Goal: Task Accomplishment & Management: Use online tool/utility

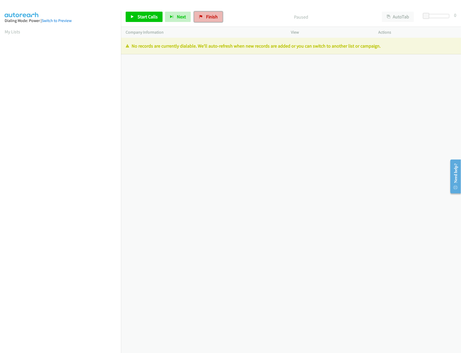
click at [208, 16] on span "Finish" at bounding box center [212, 17] width 12 height 6
click at [259, 23] on div "Start Calls Pause Next Finish Paused AutoTab AutoTab 0" at bounding box center [291, 17] width 340 height 20
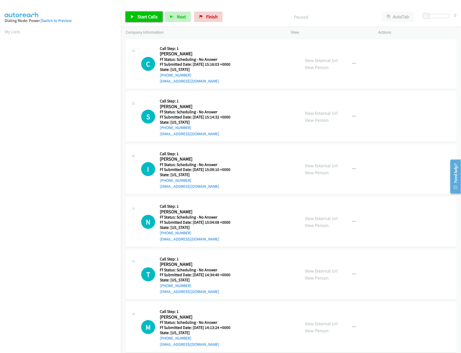
click at [132, 13] on link "Start Calls" at bounding box center [144, 17] width 37 height 10
click at [228, 12] on div "Started" at bounding box center [296, 17] width 161 height 10
click at [315, 60] on link "View External Url" at bounding box center [321, 60] width 33 height 6
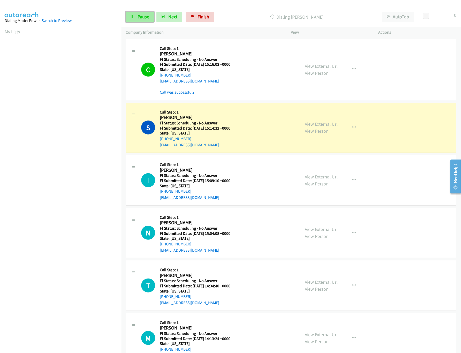
click at [153, 18] on link "Pause" at bounding box center [140, 17] width 28 height 10
click at [319, 127] on div "View External Url View Person" at bounding box center [321, 128] width 33 height 14
click at [324, 123] on link "View External Url" at bounding box center [321, 124] width 33 height 6
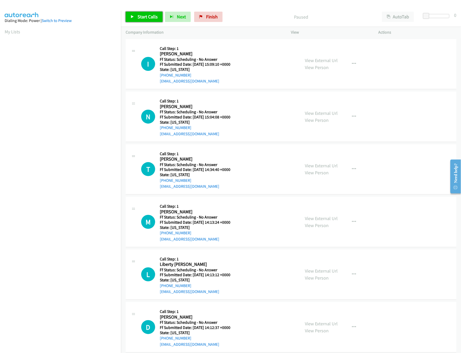
click at [129, 16] on link "Start Calls" at bounding box center [144, 17] width 37 height 10
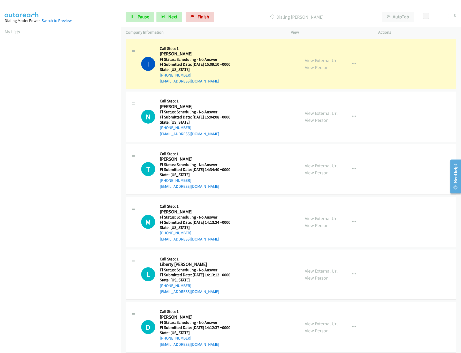
click at [285, 51] on div "I Callback Scheduled Call Step: 1 Ivan Alfonzo America/New_York Ff Status: Sche…" at bounding box center [218, 64] width 155 height 41
click at [314, 60] on link "View External Url" at bounding box center [321, 60] width 33 height 6
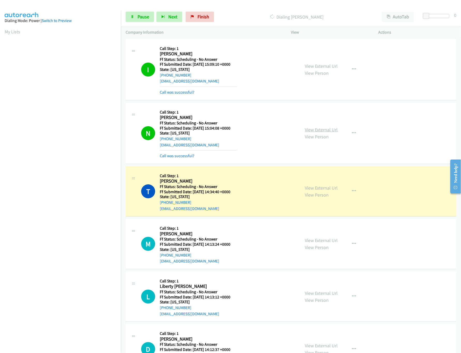
click at [327, 127] on link "View External Url" at bounding box center [321, 130] width 33 height 6
click at [318, 187] on link "View External Url" at bounding box center [321, 188] width 33 height 6
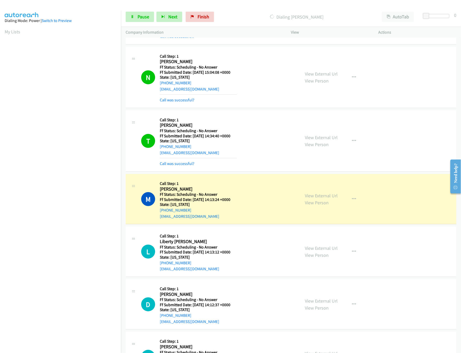
scroll to position [155, 0]
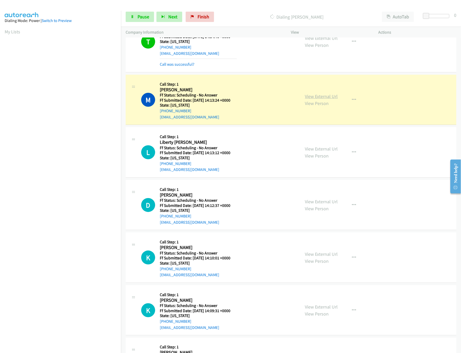
click at [313, 98] on link "View External Url" at bounding box center [321, 96] width 33 height 6
click at [329, 147] on link "View External Url" at bounding box center [321, 149] width 33 height 6
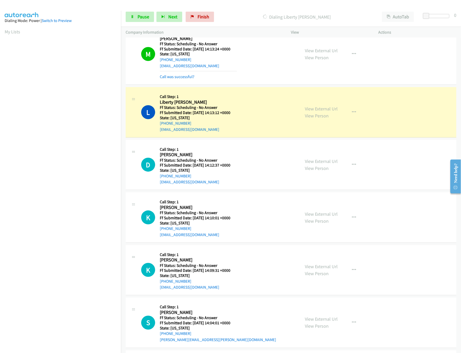
scroll to position [259, 0]
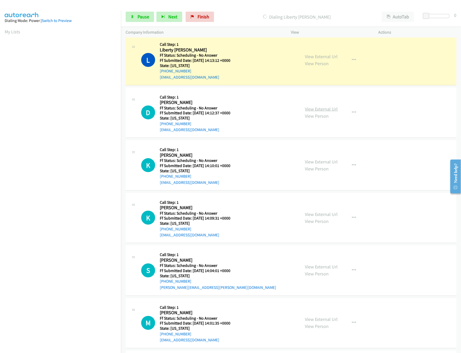
click at [319, 111] on link "View External Url" at bounding box center [321, 109] width 33 height 6
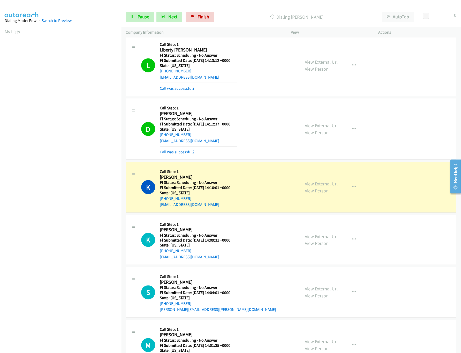
scroll to position [362, 0]
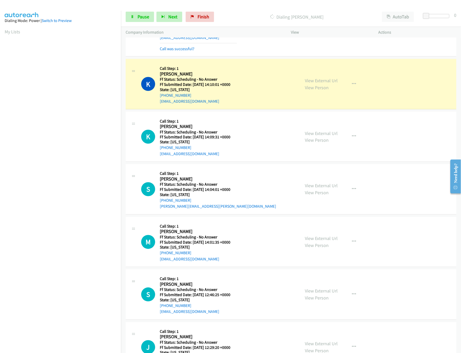
click at [323, 78] on div "View External Url View Person View External Url Email Schedule/Manage Callback …" at bounding box center [346, 84] width 92 height 41
click at [324, 81] on link "View External Url" at bounding box center [321, 81] width 33 height 6
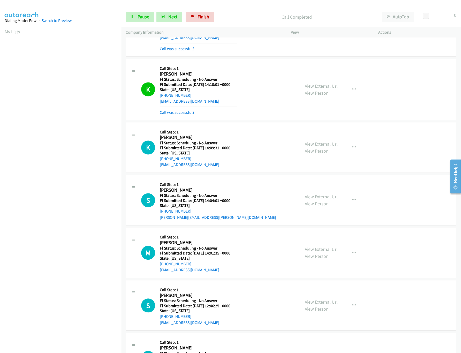
click at [306, 147] on link "View External Url" at bounding box center [321, 144] width 33 height 6
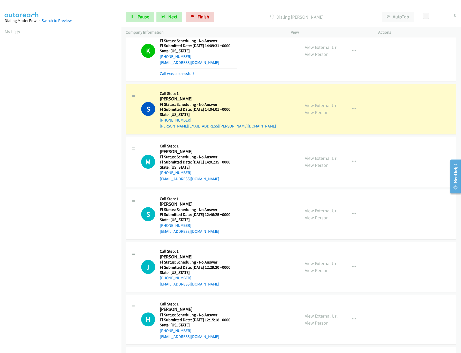
scroll to position [465, 0]
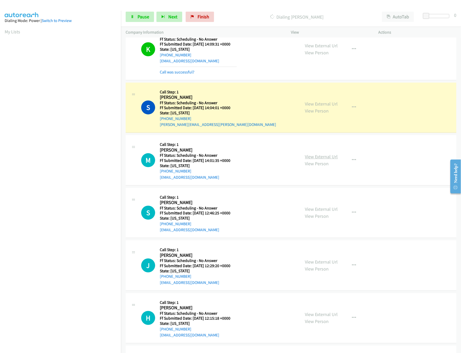
click at [316, 159] on link "View External Url" at bounding box center [321, 157] width 33 height 6
click at [319, 105] on link "View External Url" at bounding box center [321, 104] width 33 height 6
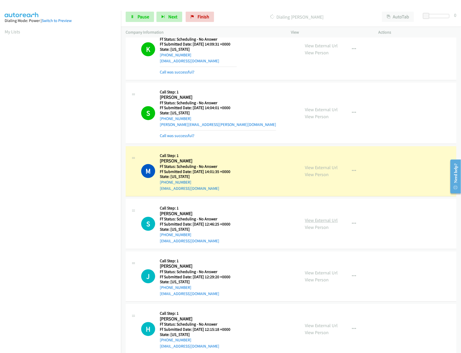
click at [324, 223] on link "View External Url" at bounding box center [321, 220] width 33 height 6
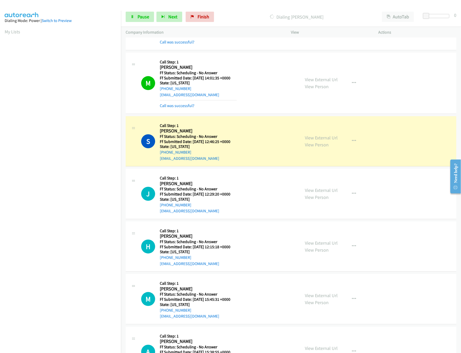
scroll to position [621, 0]
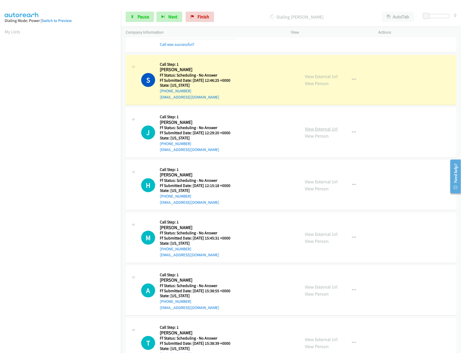
click at [329, 132] on link "View External Url" at bounding box center [321, 129] width 33 height 6
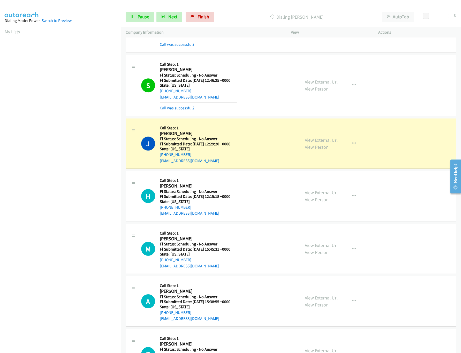
scroll to position [672, 0]
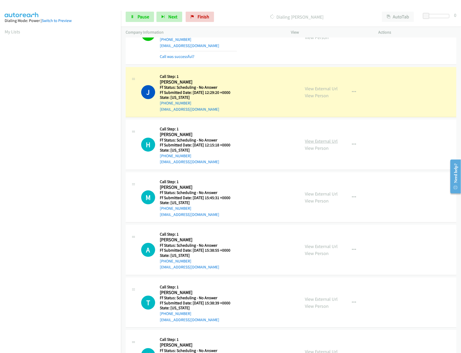
click at [328, 143] on link "View External Url" at bounding box center [321, 141] width 33 height 6
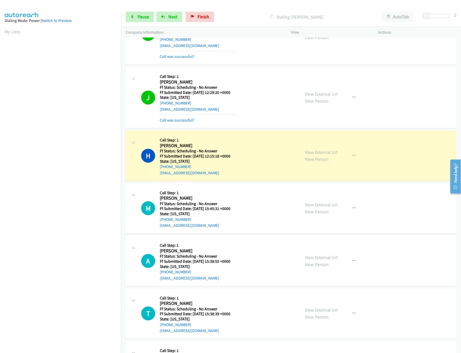
scroll to position [724, 0]
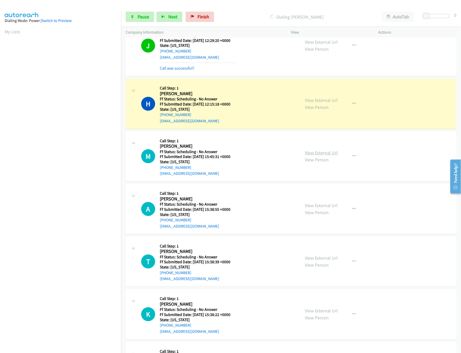
click at [321, 156] on link "View External Url" at bounding box center [321, 153] width 33 height 6
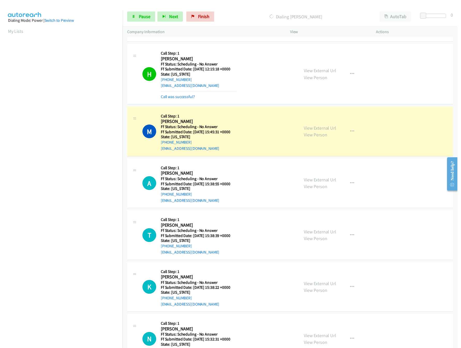
scroll to position [776, 0]
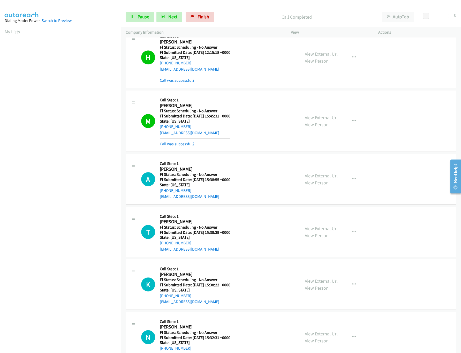
click at [314, 179] on link "View External Url" at bounding box center [321, 176] width 33 height 6
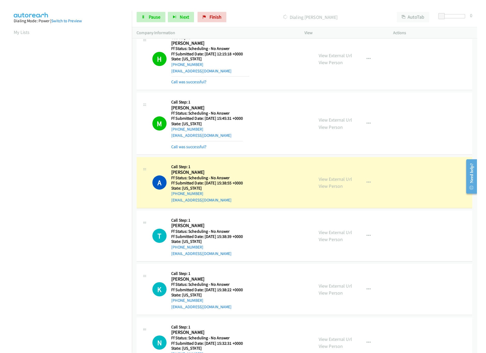
scroll to position [827, 0]
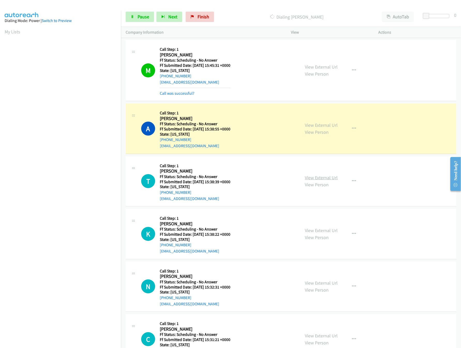
click at [317, 180] on link "View External Url" at bounding box center [321, 178] width 33 height 6
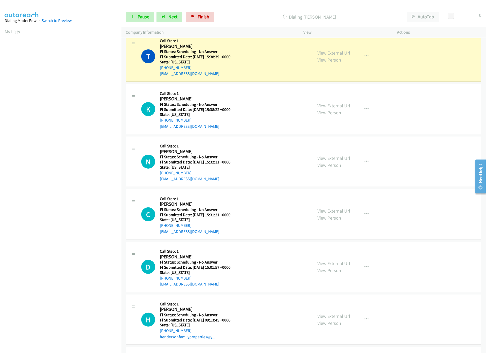
scroll to position [982, 0]
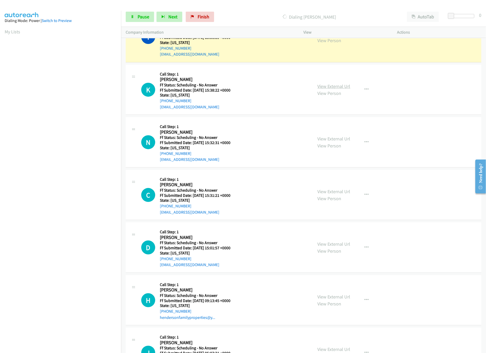
click at [336, 89] on link "View External Url" at bounding box center [334, 86] width 33 height 6
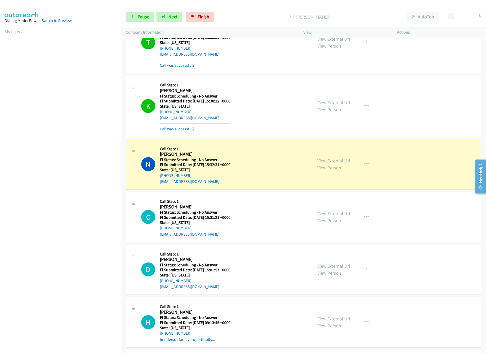
scroll to position [988, 0]
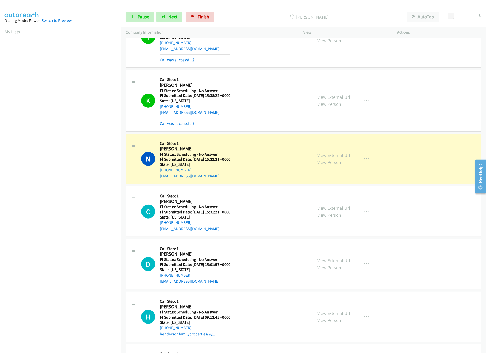
click at [326, 157] on link "View External Url" at bounding box center [334, 155] width 33 height 6
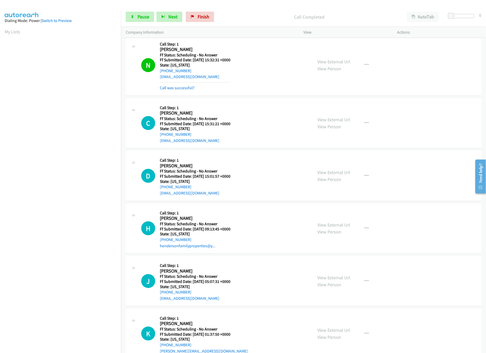
scroll to position [1091, 0]
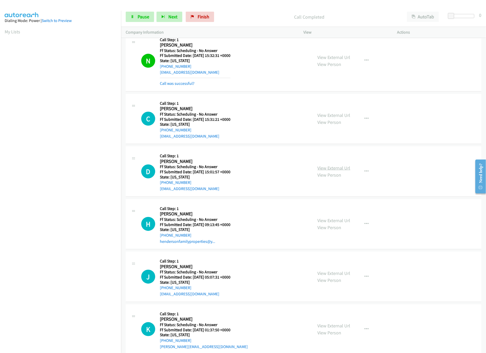
click at [329, 171] on link "View External Url" at bounding box center [334, 168] width 33 height 6
click at [334, 123] on div "View External Url View Person" at bounding box center [334, 119] width 33 height 14
click at [334, 118] on link "View External Url" at bounding box center [334, 115] width 33 height 6
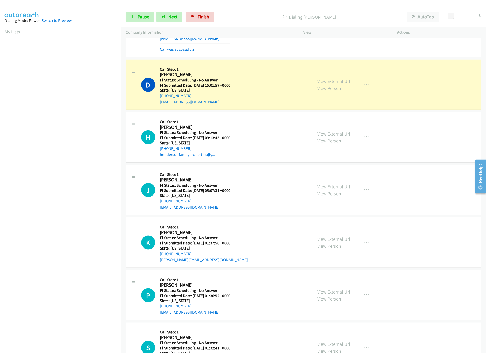
scroll to position [1195, 0]
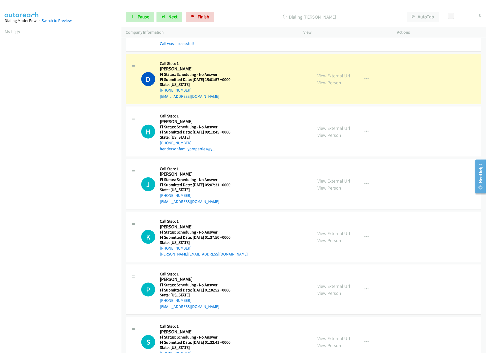
click at [342, 131] on link "View External Url" at bounding box center [334, 128] width 33 height 6
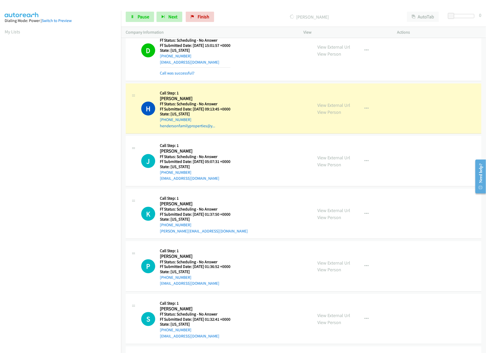
scroll to position [1247, 0]
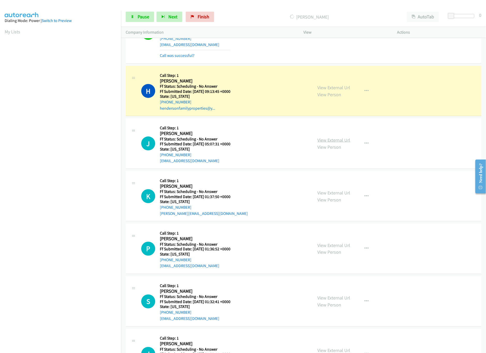
click at [333, 143] on link "View External Url" at bounding box center [334, 140] width 33 height 6
drag, startPoint x: 452, startPoint y: 18, endPoint x: 497, endPoint y: 14, distance: 45.2
click at [461, 14] on html "Start Calls Pause Next Finish Dialing Howard Henderson AutoTab AutoTab 30 Compa…" at bounding box center [243, 12] width 486 height 25
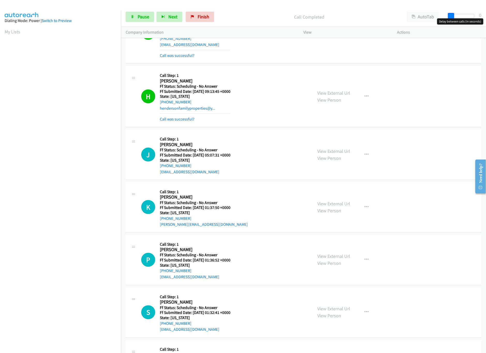
drag, startPoint x: 474, startPoint y: 15, endPoint x: 450, endPoint y: 17, distance: 23.9
click at [450, 17] on span at bounding box center [451, 16] width 6 height 6
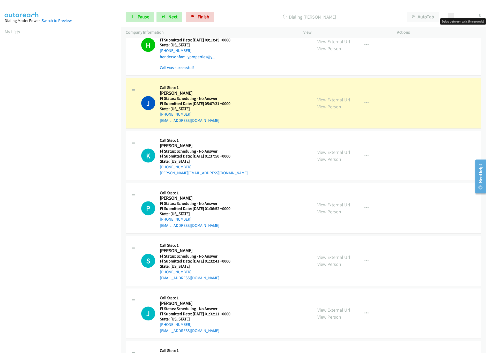
drag, startPoint x: 332, startPoint y: 159, endPoint x: 325, endPoint y: 154, distance: 8.6
click at [332, 155] on link "View External Url" at bounding box center [334, 152] width 33 height 6
drag, startPoint x: 451, startPoint y: 16, endPoint x: 445, endPoint y: 16, distance: 5.9
click at [445, 16] on div "Start Calls Pause Next Finish Dialing Jason Erhard AutoTab AutoTab 0" at bounding box center [303, 17] width 365 height 20
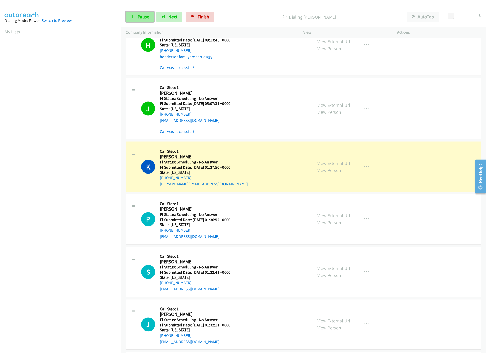
click at [148, 14] on span "Pause" at bounding box center [144, 17] width 12 height 6
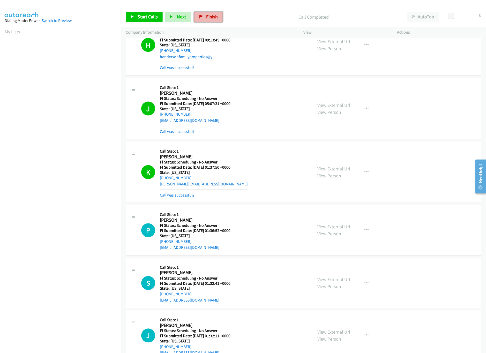
click at [212, 20] on link "Finish" at bounding box center [208, 17] width 28 height 10
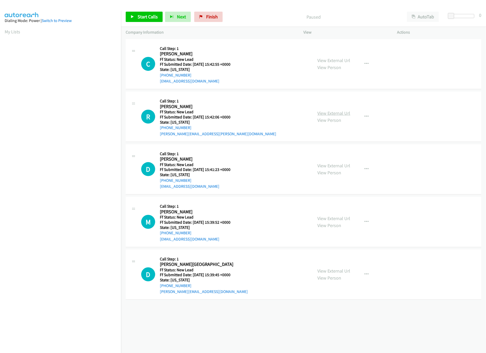
click at [320, 112] on link "View External Url" at bounding box center [334, 113] width 33 height 6
click at [330, 61] on link "View External Url" at bounding box center [334, 60] width 33 height 6
click at [329, 165] on link "View External Url" at bounding box center [334, 166] width 33 height 6
click at [150, 16] on span "Start Calls" at bounding box center [148, 17] width 20 height 6
drag, startPoint x: 451, startPoint y: 17, endPoint x: 455, endPoint y: 17, distance: 3.9
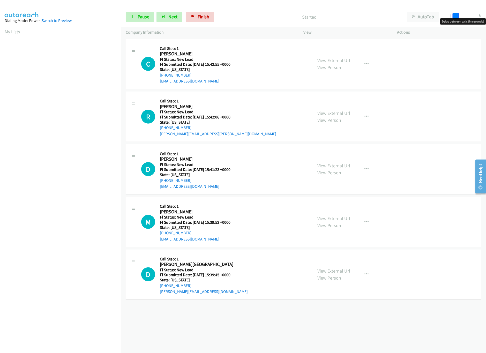
click at [455, 17] on span at bounding box center [456, 16] width 6 height 6
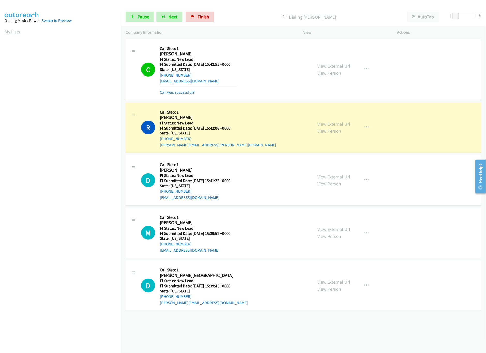
click at [147, 24] on div "Start Calls Pause Next Finish Dialing Rebecca Barnhart AutoTab AutoTab 6" at bounding box center [303, 17] width 365 height 20
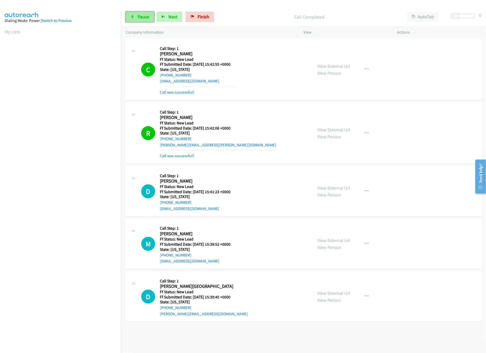
click at [146, 16] on span "Pause" at bounding box center [144, 17] width 12 height 6
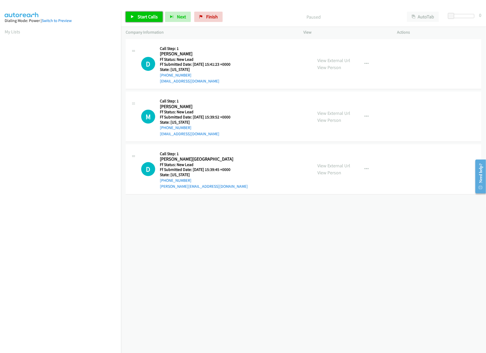
click at [133, 19] on link "Start Calls" at bounding box center [144, 17] width 37 height 10
click at [326, 165] on link "View External Url" at bounding box center [334, 166] width 33 height 6
click at [341, 115] on link "View External Url" at bounding box center [334, 113] width 33 height 6
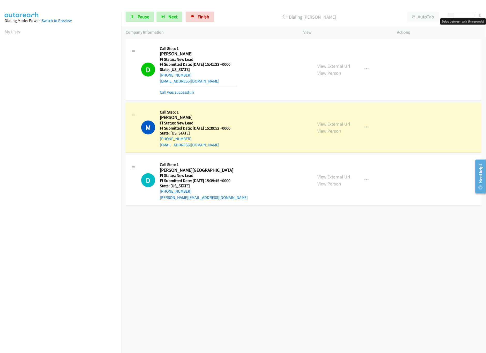
click at [465, 15] on div at bounding box center [462, 16] width 24 height 4
click at [189, 89] on div "Call was successful?" at bounding box center [198, 92] width 77 height 6
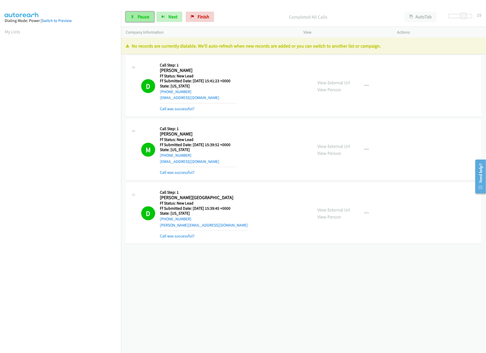
click at [131, 16] on icon at bounding box center [133, 17] width 4 height 4
click at [214, 16] on span "Finish" at bounding box center [212, 17] width 12 height 6
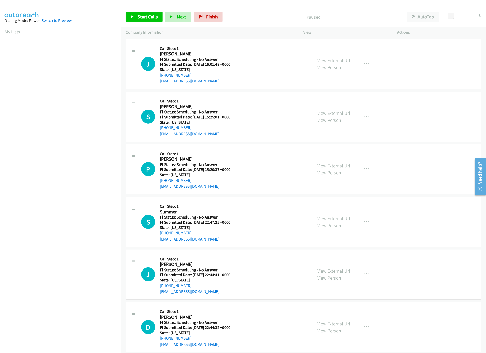
click at [152, 22] on div "Start Calls Pause Next Finish Paused AutoTab AutoTab 0" at bounding box center [303, 17] width 365 height 20
click at [154, 12] on link "Start Calls" at bounding box center [144, 17] width 37 height 10
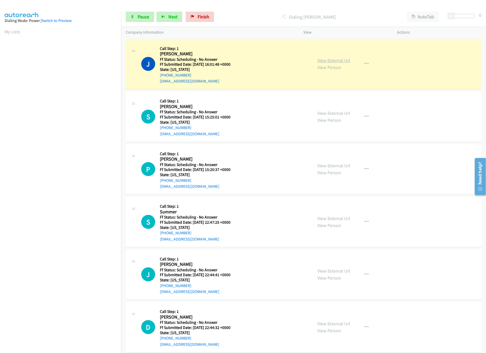
click at [323, 61] on link "View External Url" at bounding box center [334, 60] width 33 height 6
click at [471, 12] on div "Start Calls Pause Next Finish Dialing Justin James AutoTab AutoTab 0" at bounding box center [303, 17] width 365 height 20
click at [470, 13] on div "Start Calls Pause Next Finish Dialing Justin James AutoTab AutoTab 0" at bounding box center [303, 17] width 365 height 20
click at [463, 13] on div "Start Calls Pause Next Finish Dialing Justin James AutoTab AutoTab 0" at bounding box center [303, 17] width 365 height 20
click at [458, 19] on div at bounding box center [462, 18] width 33 height 8
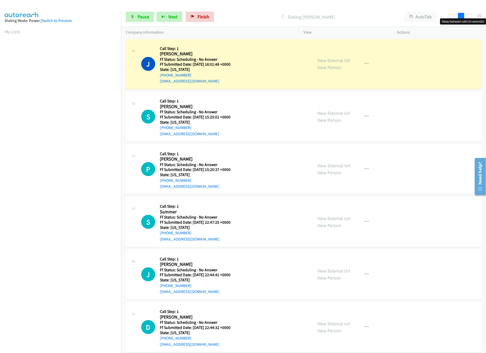
click at [463, 17] on div at bounding box center [460, 16] width 24 height 4
click at [335, 112] on link "View External Url" at bounding box center [334, 113] width 33 height 6
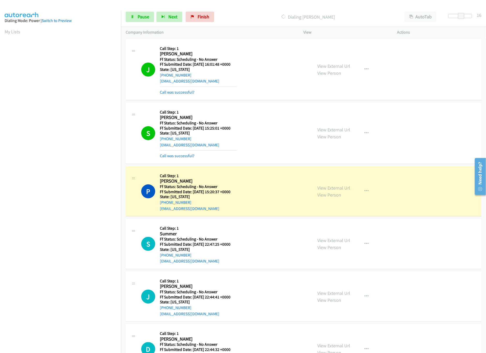
scroll to position [103, 0]
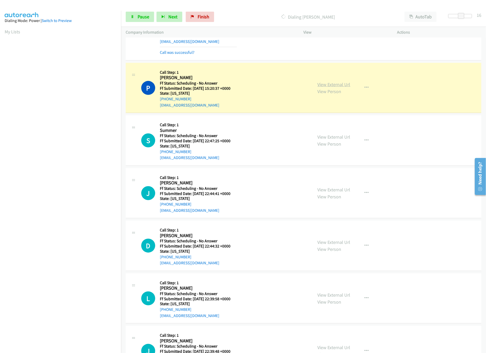
click at [328, 82] on link "View External Url" at bounding box center [334, 84] width 33 height 6
drag, startPoint x: 329, startPoint y: 135, endPoint x: 327, endPoint y: 134, distance: 2.6
click at [329, 135] on link "View External Url" at bounding box center [334, 137] width 33 height 6
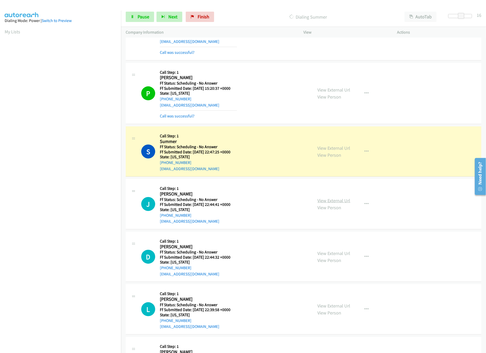
click at [330, 200] on link "View External Url" at bounding box center [334, 201] width 33 height 6
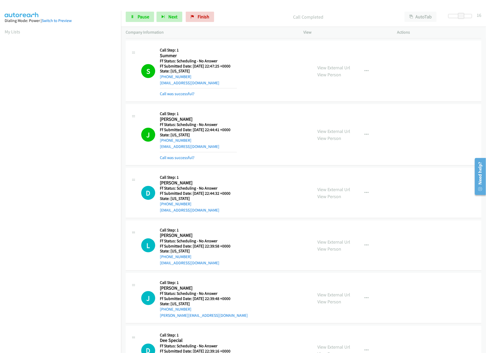
scroll to position [207, 0]
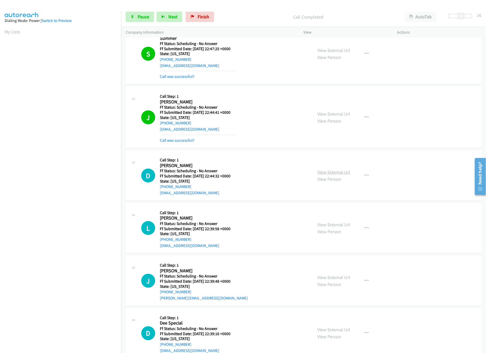
click at [325, 174] on link "View External Url" at bounding box center [334, 172] width 33 height 6
drag, startPoint x: 456, startPoint y: 17, endPoint x: 448, endPoint y: 17, distance: 7.8
click at [448, 17] on span at bounding box center [451, 16] width 6 height 6
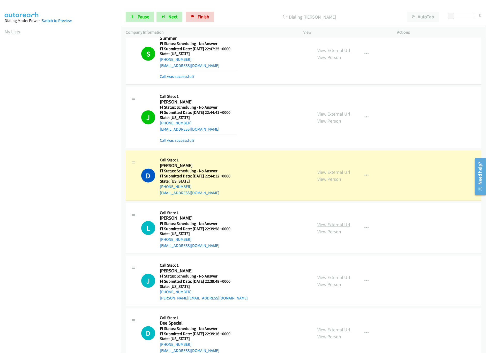
click at [326, 226] on link "View External Url" at bounding box center [334, 225] width 33 height 6
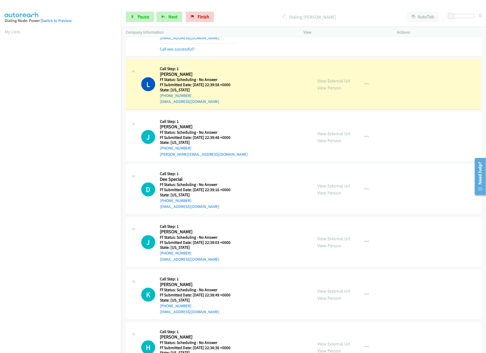
scroll to position [362, 0]
click at [321, 134] on link "View External Url" at bounding box center [334, 133] width 33 height 6
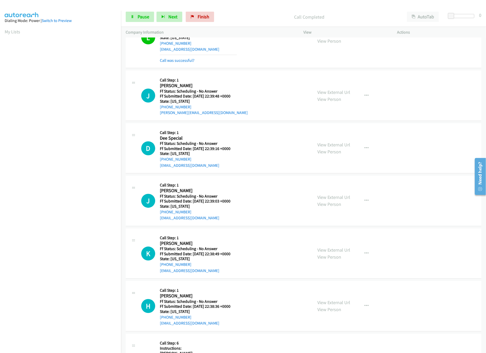
scroll to position [0, 2]
click at [134, 21] on link "Pause" at bounding box center [140, 17] width 28 height 10
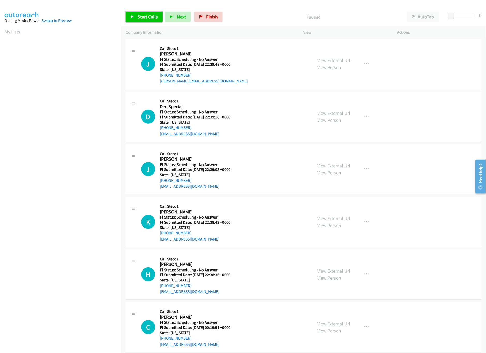
click at [131, 13] on link "Start Calls" at bounding box center [144, 17] width 37 height 10
click at [347, 113] on link "View External Url" at bounding box center [334, 113] width 33 height 6
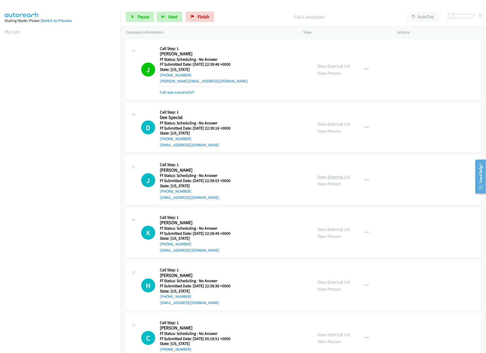
click at [335, 178] on link "View External Url" at bounding box center [334, 177] width 33 height 6
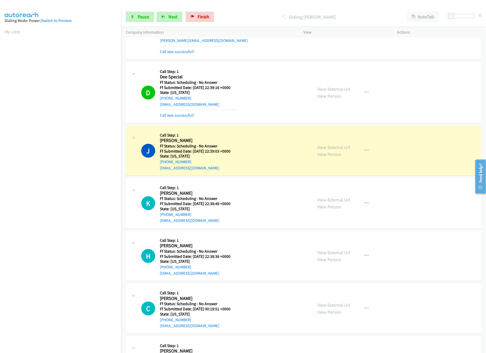
scroll to position [103, 0]
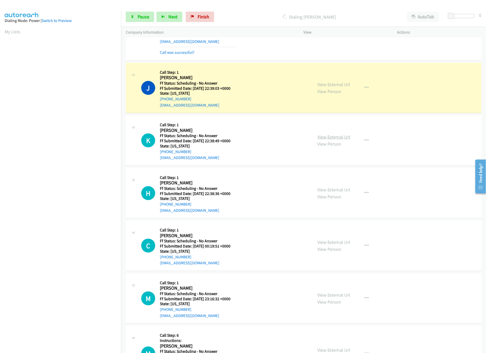
click at [327, 140] on link "View External Url" at bounding box center [334, 137] width 33 height 6
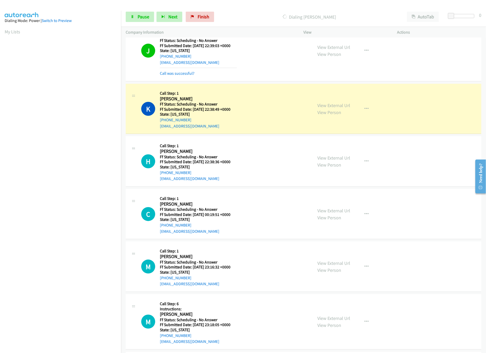
scroll to position [207, 0]
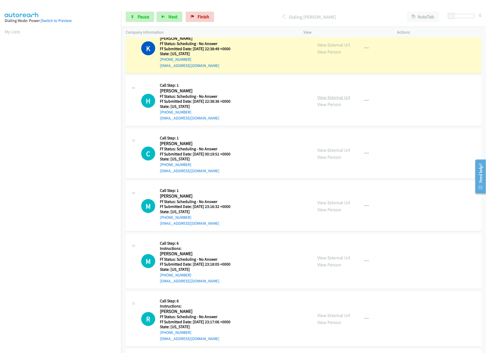
click at [331, 99] on link "View External Url" at bounding box center [334, 97] width 33 height 6
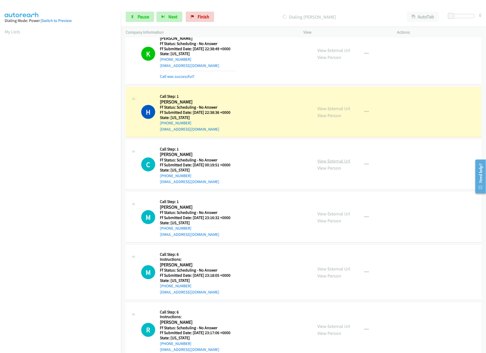
click at [328, 161] on link "View External Url" at bounding box center [334, 161] width 33 height 6
click at [141, 17] on span "Pause" at bounding box center [144, 17] width 12 height 6
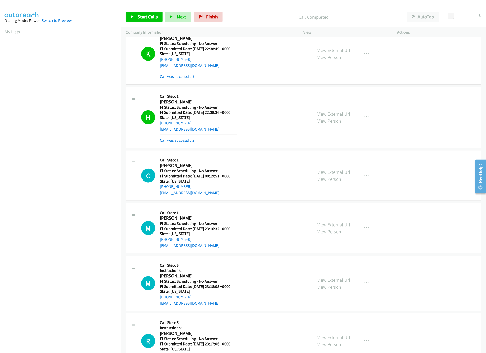
click at [186, 139] on link "Call was successful?" at bounding box center [177, 140] width 35 height 5
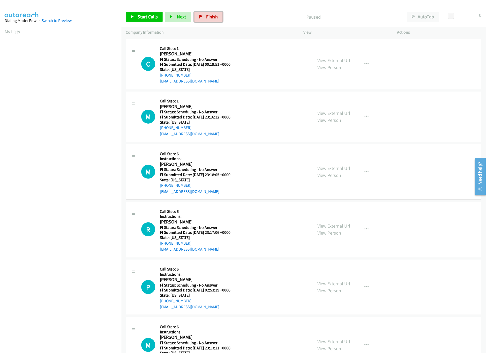
drag, startPoint x: 206, startPoint y: 16, endPoint x: 274, endPoint y: 26, distance: 69.0
click at [206, 16] on span "Finish" at bounding box center [212, 17] width 12 height 6
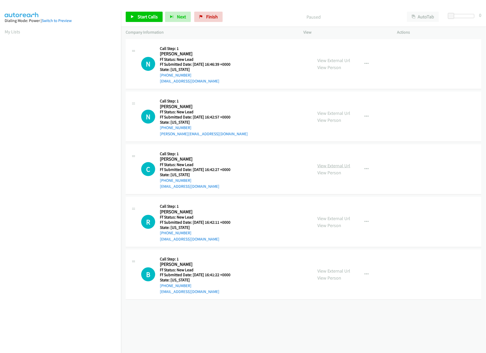
click at [337, 164] on link "View External Url" at bounding box center [334, 166] width 33 height 6
click at [343, 112] on link "View External Url" at bounding box center [334, 113] width 33 height 6
click at [341, 56] on div "View External Url View Person View External Url Email Schedule/Manage Callback …" at bounding box center [362, 64] width 98 height 41
click at [341, 63] on div "View External Url View Person" at bounding box center [334, 64] width 33 height 14
click at [341, 62] on link "View External Url" at bounding box center [334, 60] width 33 height 6
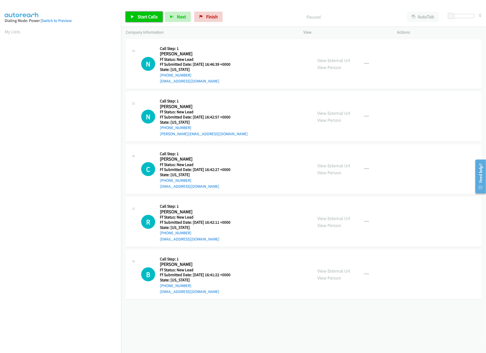
click at [138, 12] on link "Start Calls" at bounding box center [144, 17] width 37 height 10
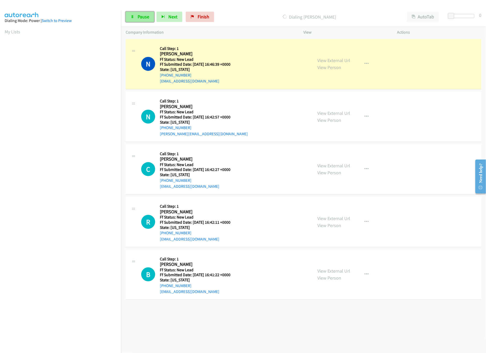
click at [134, 19] on link "Pause" at bounding box center [140, 17] width 28 height 10
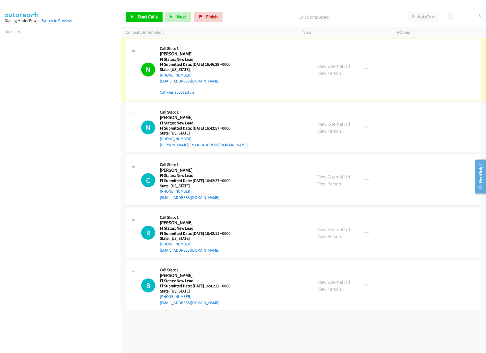
click at [174, 93] on link "Call was successful?" at bounding box center [177, 92] width 35 height 5
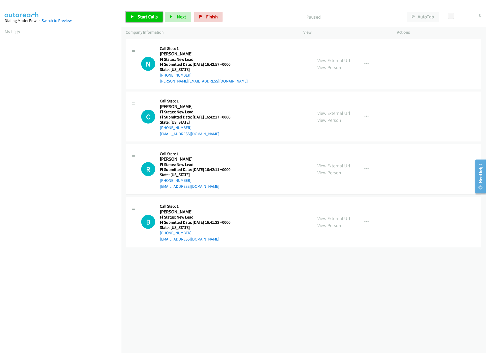
click at [143, 16] on span "Start Calls" at bounding box center [148, 17] width 20 height 6
click at [332, 218] on link "View External Url" at bounding box center [334, 218] width 33 height 6
click at [344, 166] on link "View External Url" at bounding box center [334, 166] width 33 height 6
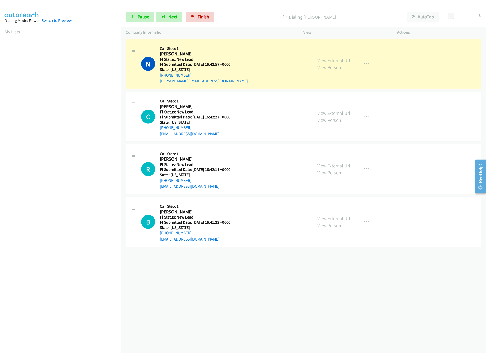
click at [458, 12] on div "Start Calls Pause Next Finish Dialing [PERSON_NAME] AutoTab AutoTab 0" at bounding box center [303, 17] width 365 height 20
click at [455, 17] on div at bounding box center [462, 16] width 24 height 4
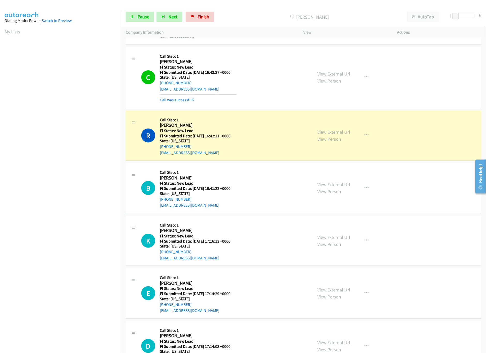
scroll to position [85, 0]
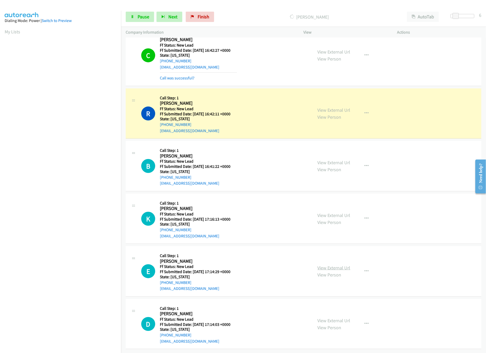
click at [323, 265] on link "View External Url" at bounding box center [334, 268] width 33 height 6
click at [337, 212] on link "View External Url" at bounding box center [334, 215] width 33 height 6
click at [456, 16] on span at bounding box center [457, 16] width 6 height 6
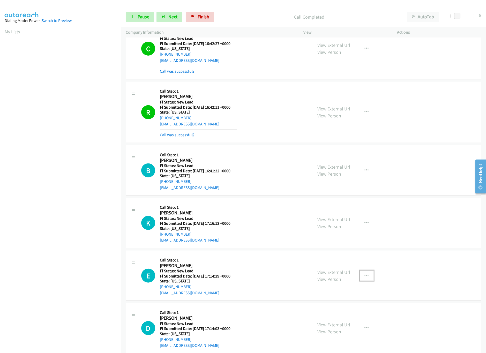
drag, startPoint x: 369, startPoint y: 275, endPoint x: 365, endPoint y: 275, distance: 4.7
click at [369, 275] on button "button" at bounding box center [367, 275] width 14 height 10
click at [333, 311] on link "Skip Call" at bounding box center [339, 309] width 69 height 10
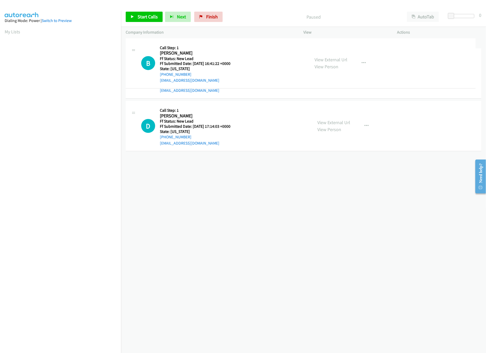
drag, startPoint x: 252, startPoint y: 164, endPoint x: 254, endPoint y: 41, distance: 122.3
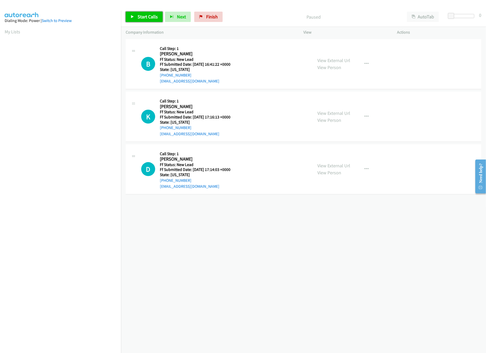
click at [144, 16] on span "Start Calls" at bounding box center [148, 17] width 20 height 6
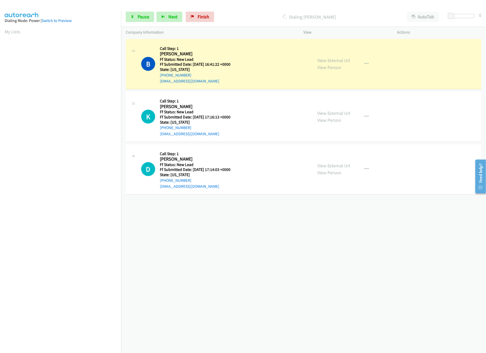
click at [264, 247] on div "[PHONE_NUMBER] Call failed - Please reload the list and try again The Callbar F…" at bounding box center [303, 195] width 365 height 315
click at [337, 169] on div "View External Url View Person" at bounding box center [334, 169] width 33 height 14
click at [340, 169] on div "View External Url View Person" at bounding box center [334, 169] width 33 height 14
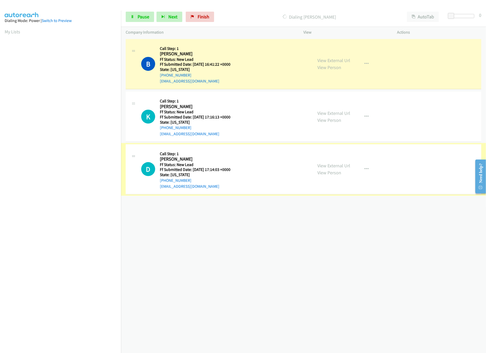
click at [342, 165] on link "View External Url" at bounding box center [334, 166] width 33 height 6
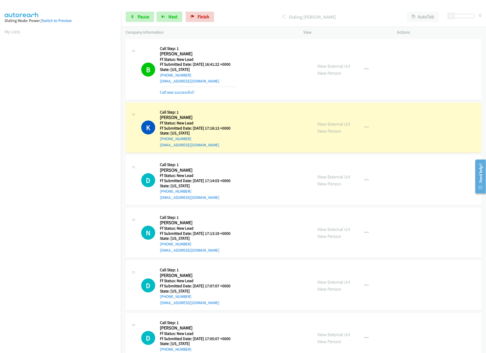
scroll to position [51, 0]
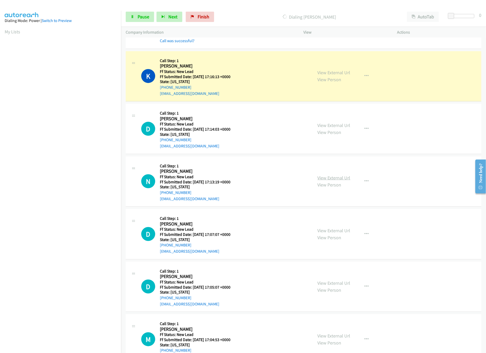
click at [328, 179] on link "View External Url" at bounding box center [334, 178] width 33 height 6
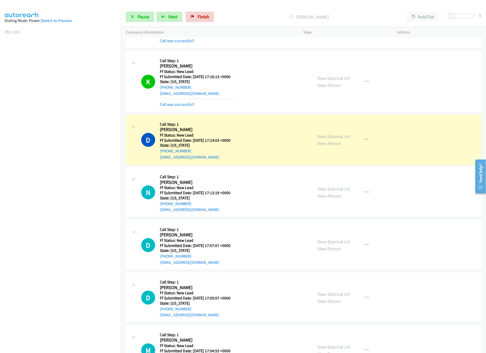
scroll to position [85, 0]
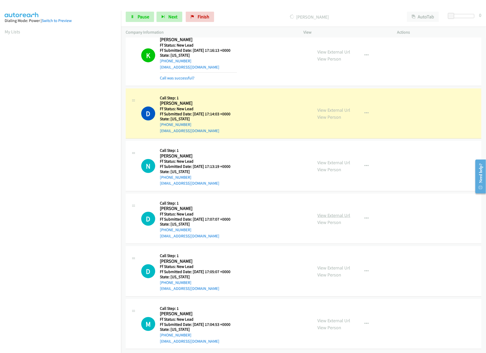
click at [325, 212] on link "View External Url" at bounding box center [334, 215] width 33 height 6
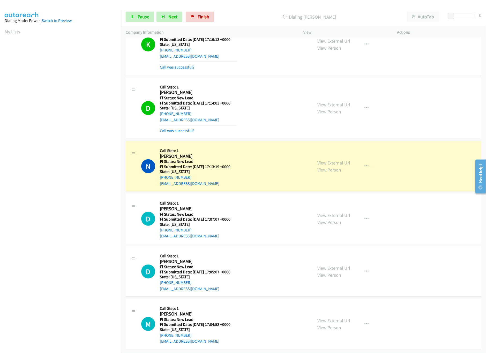
scroll to position [96, 0]
click at [335, 318] on link "View External Url" at bounding box center [334, 321] width 33 height 6
click at [341, 265] on link "View External Url" at bounding box center [334, 268] width 33 height 6
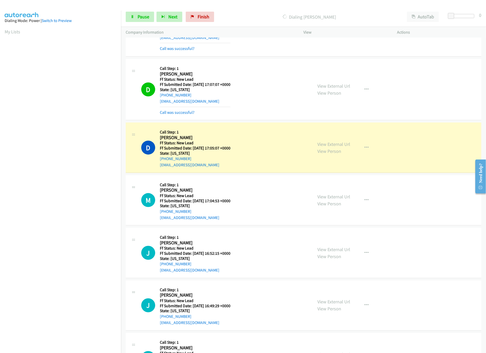
scroll to position [276, 0]
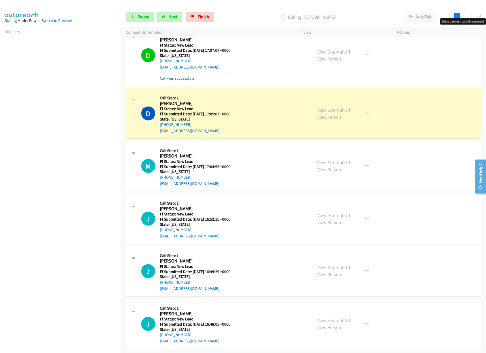
drag, startPoint x: 452, startPoint y: 15, endPoint x: 461, endPoint y: 16, distance: 8.9
click at [461, 16] on div at bounding box center [460, 16] width 24 height 4
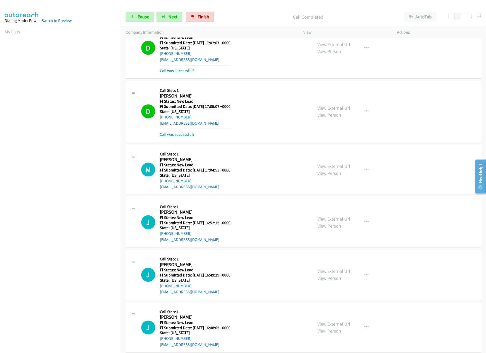
drag, startPoint x: 200, startPoint y: 133, endPoint x: 173, endPoint y: 136, distance: 27.6
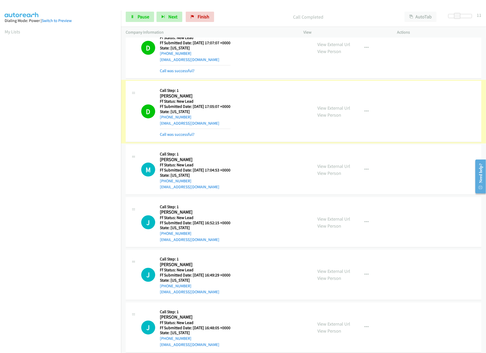
click at [173, 136] on link "Call was successful?" at bounding box center [177, 134] width 35 height 5
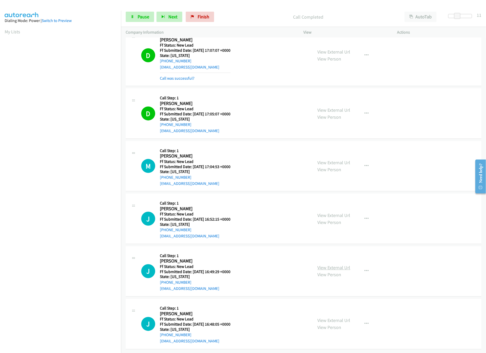
click at [325, 265] on link "View External Url" at bounding box center [334, 268] width 33 height 6
click at [337, 212] on link "View External Url" at bounding box center [334, 215] width 33 height 6
click at [135, 19] on link "Pause" at bounding box center [140, 17] width 28 height 10
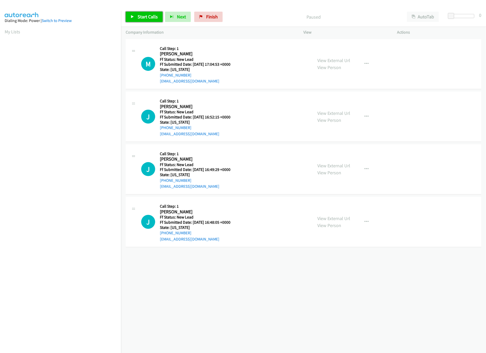
click at [147, 16] on span "Start Calls" at bounding box center [148, 17] width 20 height 6
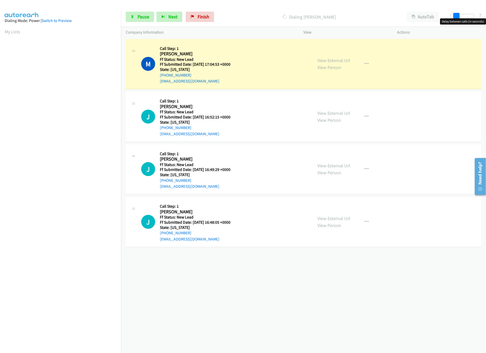
drag, startPoint x: 450, startPoint y: 13, endPoint x: 455, endPoint y: 15, distance: 4.7
click at [455, 15] on span at bounding box center [456, 16] width 6 height 6
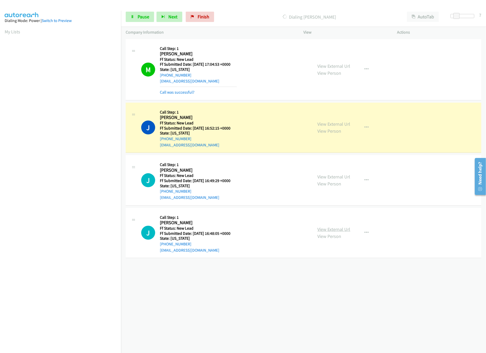
click at [327, 227] on link "View External Url" at bounding box center [334, 229] width 33 height 6
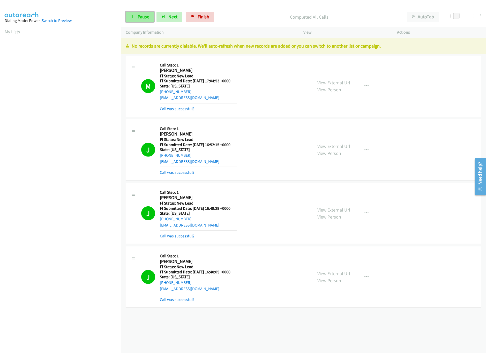
click at [141, 13] on link "Pause" at bounding box center [140, 17] width 28 height 10
click at [216, 20] on link "Finish" at bounding box center [208, 17] width 28 height 10
click at [275, 23] on div "Start Calls Pause Next Finish Paused AutoTab AutoTab 7" at bounding box center [303, 17] width 365 height 20
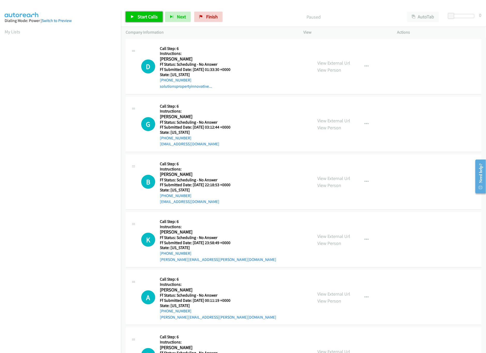
click at [151, 15] on span "Start Calls" at bounding box center [148, 17] width 20 height 6
click at [323, 61] on link "View External Url" at bounding box center [334, 63] width 33 height 6
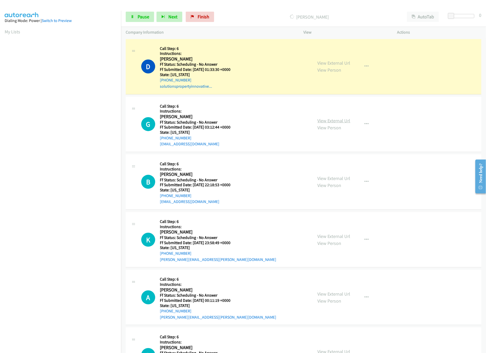
click at [321, 121] on link "View External Url" at bounding box center [334, 121] width 33 height 6
click at [337, 178] on link "View External Url" at bounding box center [334, 178] width 33 height 6
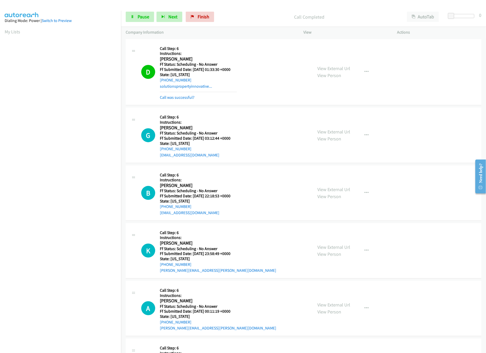
scroll to position [51, 0]
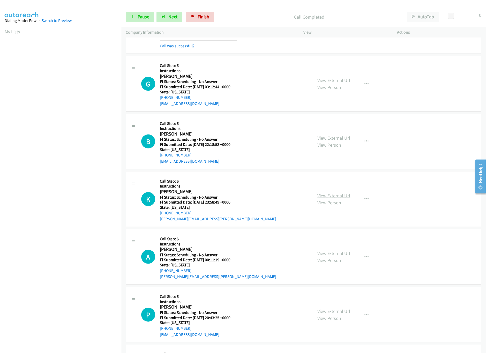
click at [329, 195] on link "View External Url" at bounding box center [334, 196] width 33 height 6
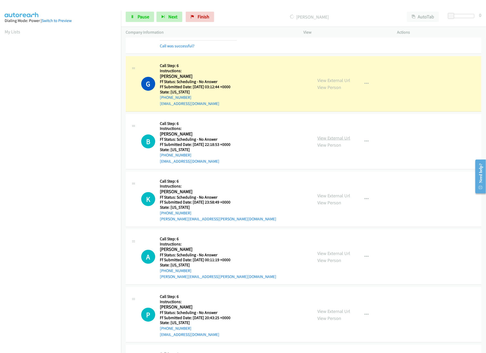
click at [338, 137] on link "View External Url" at bounding box center [334, 138] width 33 height 6
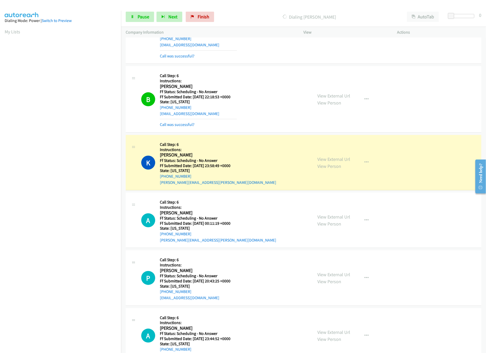
scroll to position [207, 0]
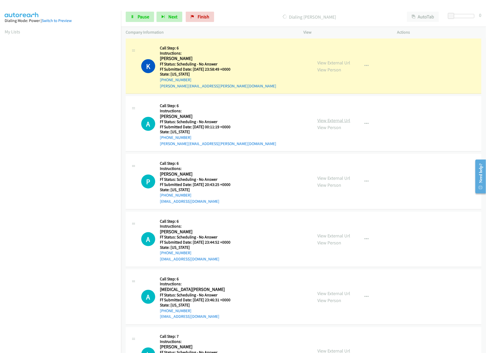
click at [321, 122] on link "View External Url" at bounding box center [334, 120] width 33 height 6
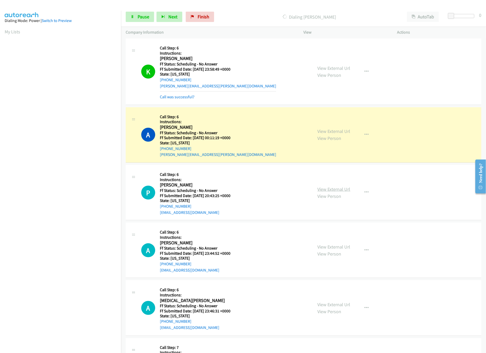
click at [328, 189] on link "View External Url" at bounding box center [334, 189] width 33 height 6
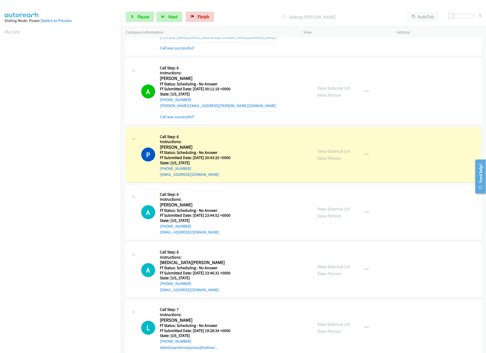
scroll to position [310, 0]
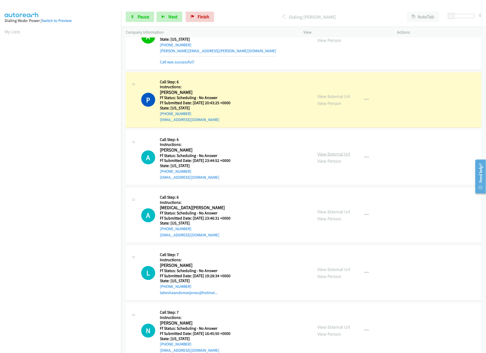
click at [340, 155] on link "View External Url" at bounding box center [334, 154] width 33 height 6
click at [135, 14] on link "Pause" at bounding box center [140, 17] width 28 height 10
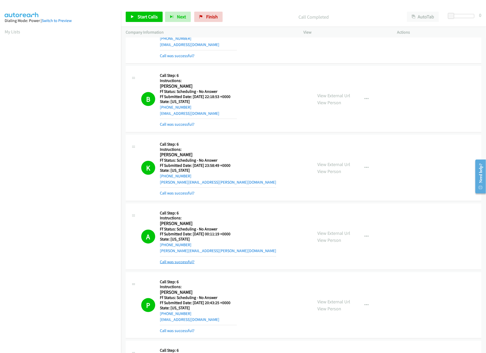
scroll to position [214, 0]
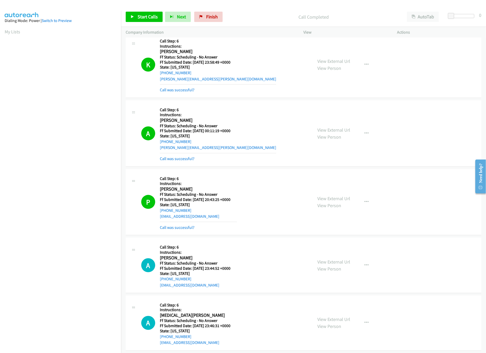
click at [184, 231] on div "Call was successful?" at bounding box center [198, 227] width 77 height 6
click at [185, 229] on link "Call was successful?" at bounding box center [177, 227] width 35 height 5
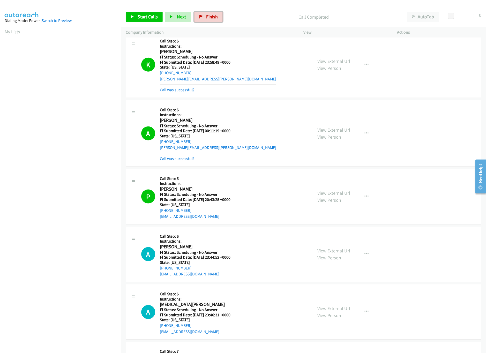
click at [206, 20] on link "Finish" at bounding box center [208, 17] width 28 height 10
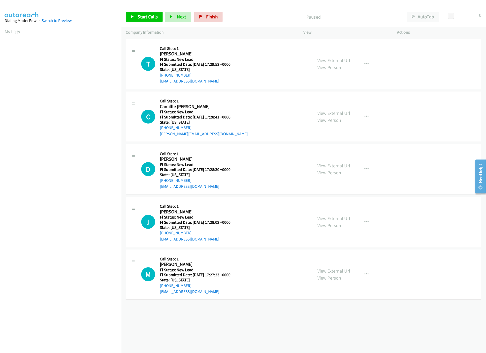
drag, startPoint x: 325, startPoint y: 113, endPoint x: 317, endPoint y: 113, distance: 8.8
click at [331, 112] on link "View External Url" at bounding box center [334, 113] width 33 height 6
click at [347, 57] on link "View External Url" at bounding box center [334, 60] width 33 height 6
click at [141, 17] on span "Start Calls" at bounding box center [148, 17] width 20 height 6
click at [329, 221] on link "View External Url" at bounding box center [334, 218] width 33 height 6
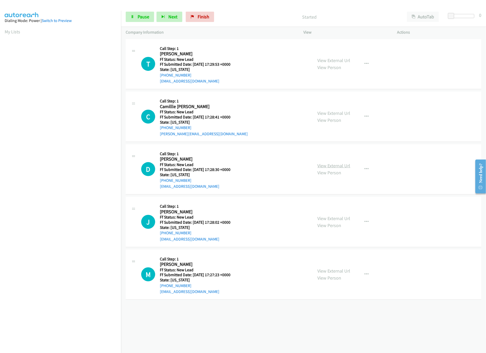
click at [338, 166] on link "View External Url" at bounding box center [334, 166] width 33 height 6
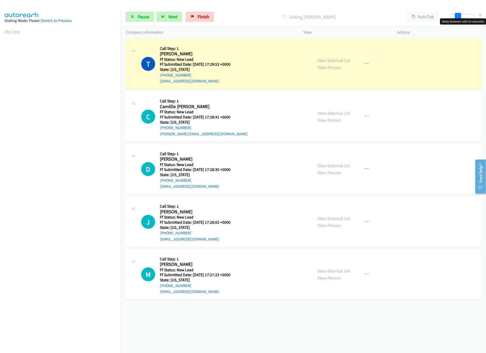
drag, startPoint x: 451, startPoint y: 15, endPoint x: 460, endPoint y: 17, distance: 9.2
click at [460, 17] on span at bounding box center [458, 16] width 6 height 6
drag, startPoint x: 458, startPoint y: 16, endPoint x: 453, endPoint y: 17, distance: 5.2
click at [453, 17] on span at bounding box center [456, 16] width 6 height 6
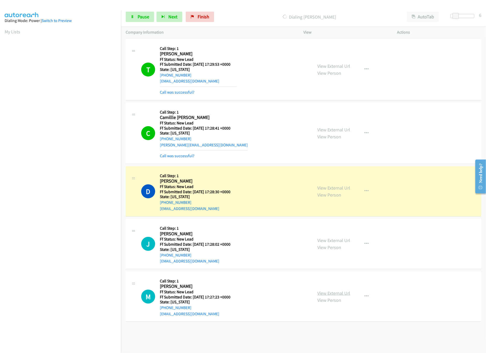
click at [336, 292] on link "View External Url" at bounding box center [334, 293] width 33 height 6
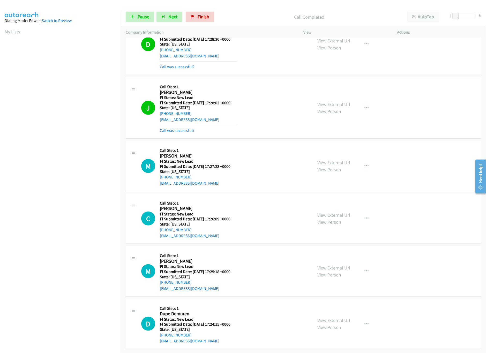
scroll to position [160, 0]
click at [331, 265] on link "View External Url" at bounding box center [334, 268] width 33 height 6
click at [340, 212] on link "View External Url" at bounding box center [334, 215] width 33 height 6
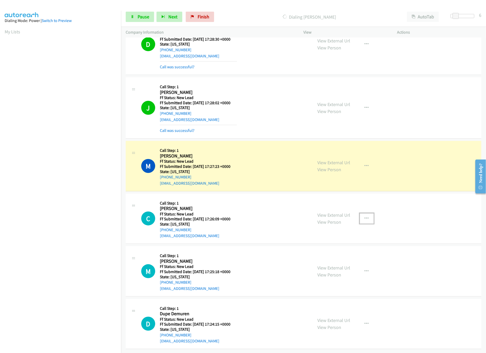
drag, startPoint x: 357, startPoint y: 212, endPoint x: 366, endPoint y: 210, distance: 9.5
click at [360, 213] on button "button" at bounding box center [367, 218] width 14 height 10
click at [330, 247] on link "Skip Call" at bounding box center [339, 252] width 69 height 10
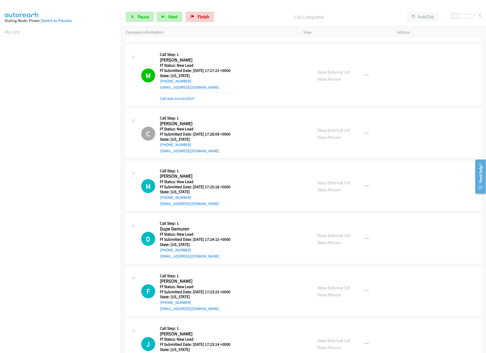
scroll to position [329, 0]
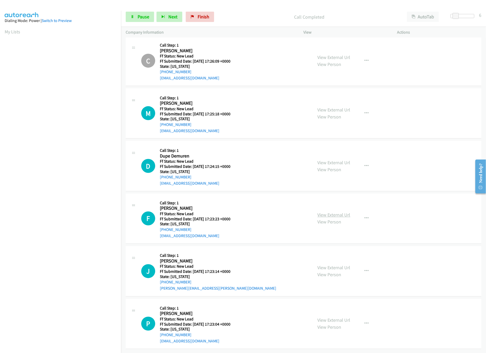
click at [325, 212] on link "View External Url" at bounding box center [334, 215] width 33 height 6
click at [342, 160] on link "View External Url" at bounding box center [334, 163] width 33 height 6
click at [139, 22] on link "Pause" at bounding box center [140, 17] width 28 height 10
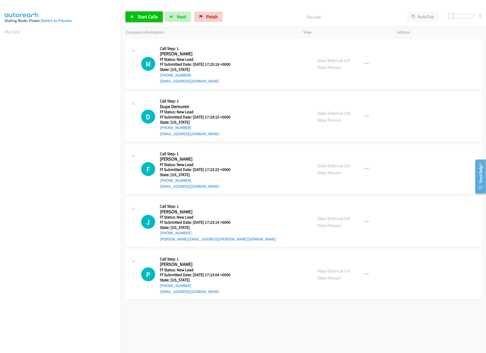
click at [147, 16] on span "Start Calls" at bounding box center [148, 17] width 20 height 6
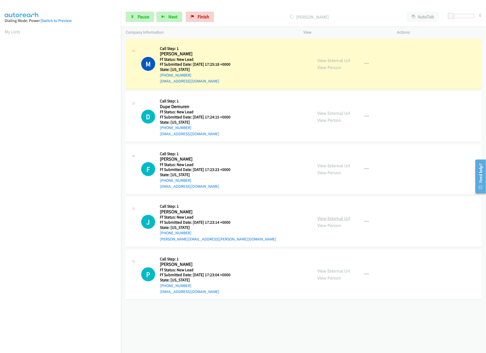
click at [338, 216] on link "View External Url" at bounding box center [334, 218] width 33 height 6
click at [330, 275] on link "View Person" at bounding box center [330, 278] width 24 height 6
click at [335, 270] on link "View External Url" at bounding box center [334, 271] width 33 height 6
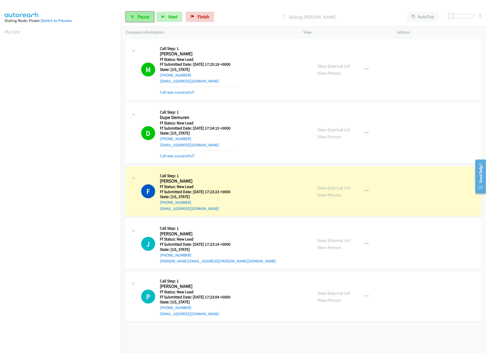
click at [134, 20] on link "Pause" at bounding box center [140, 17] width 28 height 10
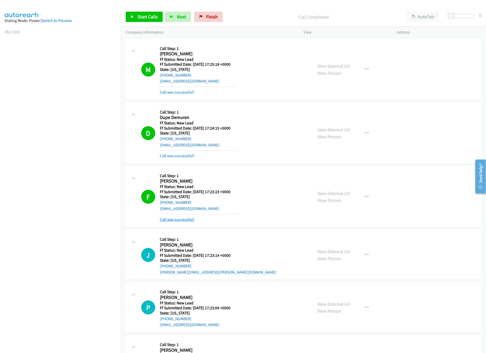
click at [175, 218] on link "Call was successful?" at bounding box center [177, 219] width 35 height 5
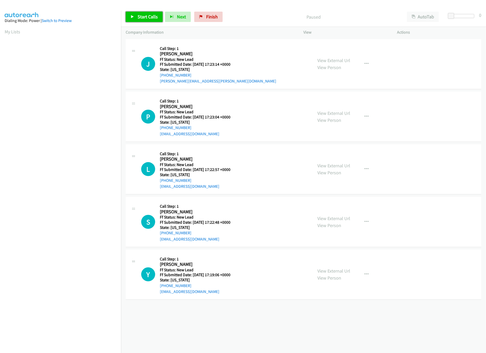
click at [144, 20] on link "Start Calls" at bounding box center [144, 17] width 37 height 10
click at [330, 218] on link "View External Url" at bounding box center [334, 218] width 33 height 6
click at [341, 166] on link "View External Url" at bounding box center [334, 166] width 33 height 6
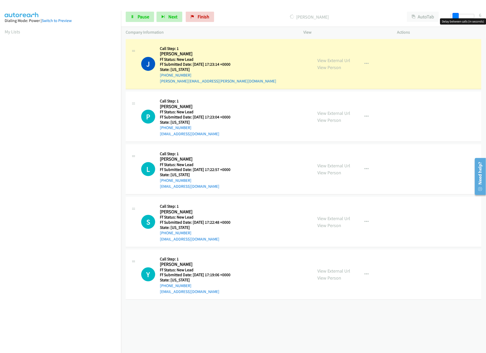
drag, startPoint x: 453, startPoint y: 16, endPoint x: 456, endPoint y: 16, distance: 2.8
click at [456, 16] on span at bounding box center [456, 16] width 6 height 6
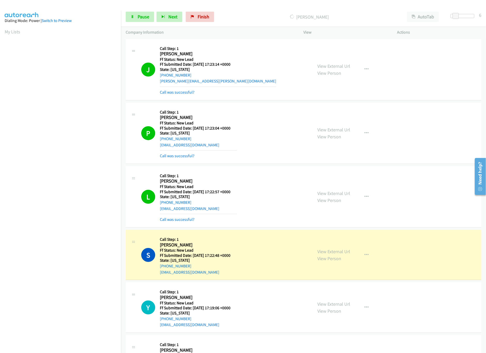
scroll to position [148, 0]
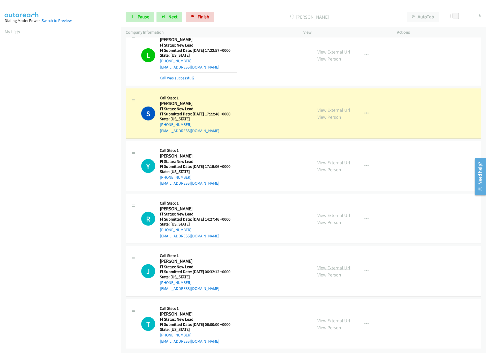
click at [337, 265] on link "View External Url" at bounding box center [334, 268] width 33 height 6
click at [343, 212] on link "View External Url" at bounding box center [334, 215] width 33 height 6
click at [338, 160] on link "View External Url" at bounding box center [334, 163] width 33 height 6
drag, startPoint x: 455, startPoint y: 16, endPoint x: 476, endPoint y: 17, distance: 21.0
click at [476, 17] on div at bounding box center [459, 18] width 33 height 8
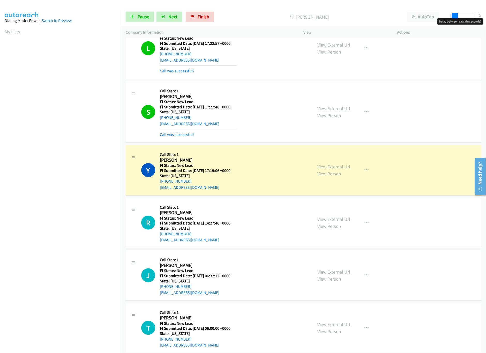
drag, startPoint x: 474, startPoint y: 14, endPoint x: 455, endPoint y: 15, distance: 19.7
click at [455, 15] on span at bounding box center [455, 16] width 6 height 6
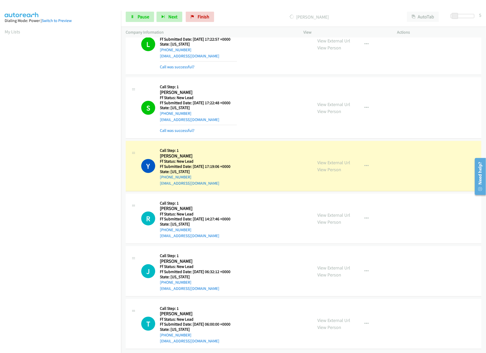
scroll to position [160, 0]
click at [334, 317] on link "View External Url" at bounding box center [334, 320] width 33 height 6
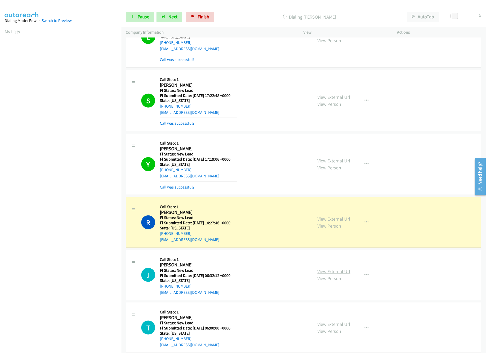
scroll to position [263, 0]
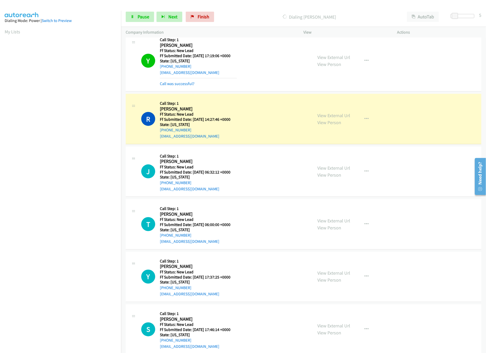
drag, startPoint x: 374, startPoint y: 223, endPoint x: 369, endPoint y: 223, distance: 4.7
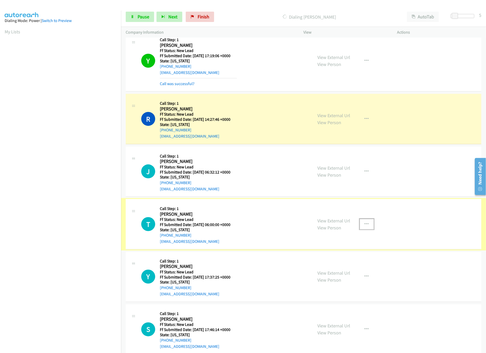
click at [365, 223] on button "button" at bounding box center [367, 224] width 14 height 10
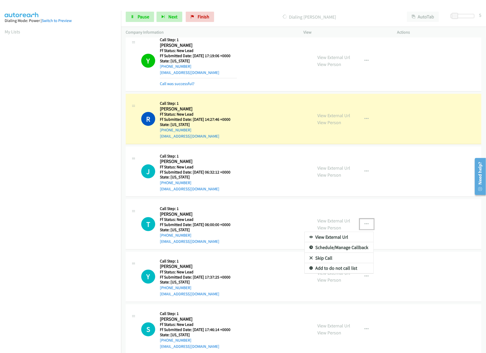
click at [342, 258] on link "Skip Call" at bounding box center [339, 258] width 69 height 10
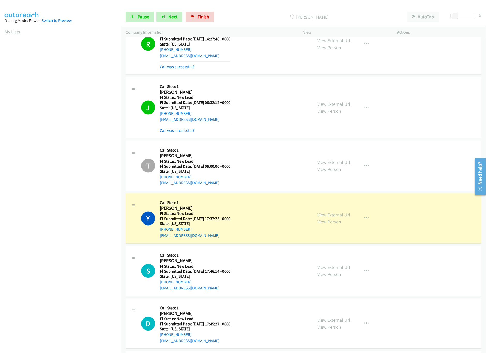
scroll to position [404, 0]
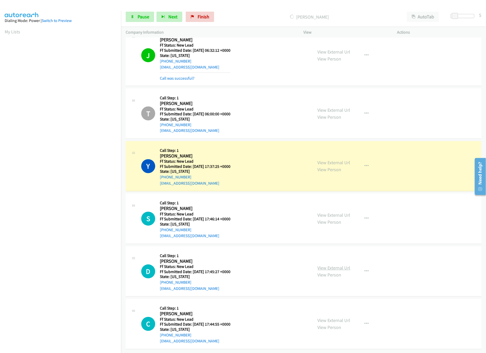
click at [334, 265] on link "View External Url" at bounding box center [334, 268] width 33 height 6
click at [333, 212] on link "View External Url" at bounding box center [334, 215] width 33 height 6
click at [337, 160] on link "View External Url" at bounding box center [334, 163] width 33 height 6
click at [460, 16] on div at bounding box center [460, 16] width 24 height 4
click at [128, 21] on link "Pause" at bounding box center [140, 17] width 28 height 10
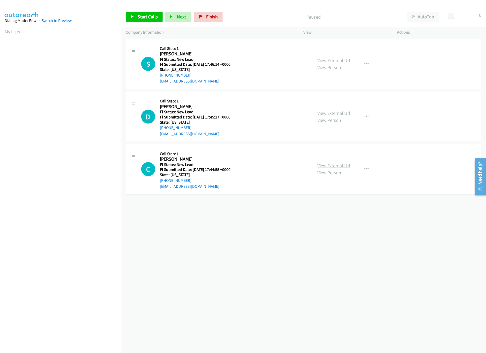
click at [344, 167] on link "View External Url" at bounding box center [334, 166] width 33 height 6
click at [158, 18] on link "Start Calls" at bounding box center [144, 17] width 37 height 10
drag, startPoint x: 152, startPoint y: 31, endPoint x: 147, endPoint y: 22, distance: 10.2
click at [152, 31] on p "Company Information" at bounding box center [210, 32] width 169 height 6
click at [148, 22] on link "Start Calls" at bounding box center [144, 17] width 37 height 10
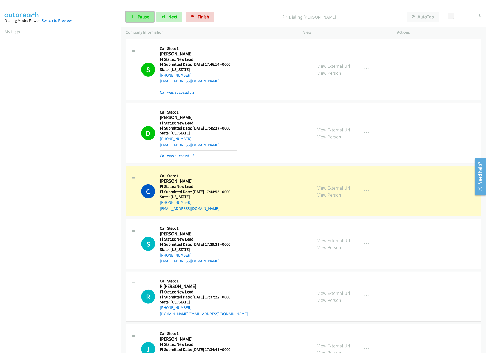
click at [147, 19] on span "Pause" at bounding box center [144, 17] width 12 height 6
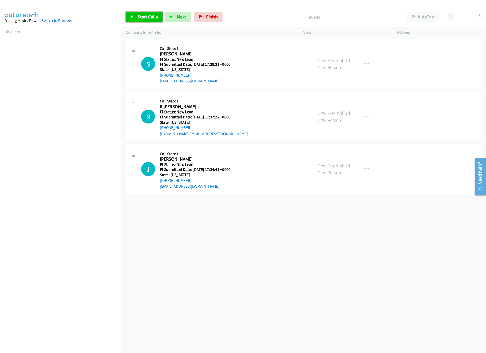
click at [148, 15] on span "Start Calls" at bounding box center [148, 17] width 20 height 6
click at [338, 60] on link "View External Url" at bounding box center [334, 60] width 33 height 6
click at [335, 117] on link "View Person" at bounding box center [330, 120] width 24 height 6
click at [340, 110] on link "View External Url" at bounding box center [334, 113] width 33 height 6
click at [335, 164] on link "View External Url" at bounding box center [334, 166] width 33 height 6
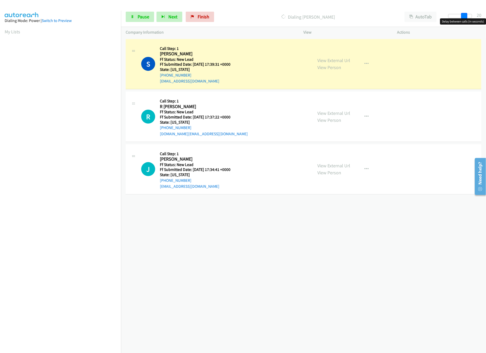
drag, startPoint x: 452, startPoint y: 16, endPoint x: 467, endPoint y: 17, distance: 15.6
click at [467, 17] on span at bounding box center [464, 16] width 6 height 6
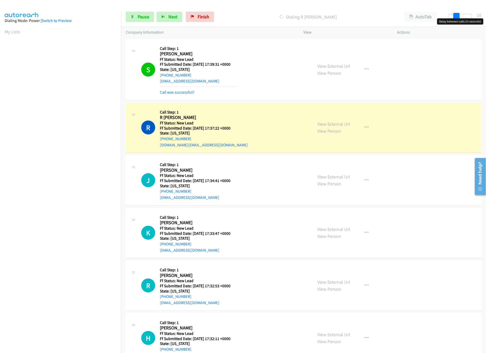
drag, startPoint x: 464, startPoint y: 18, endPoint x: 456, endPoint y: 16, distance: 7.9
click at [456, 16] on span at bounding box center [456, 16] width 6 height 6
click at [330, 230] on link "View External Url" at bounding box center [334, 229] width 33 height 6
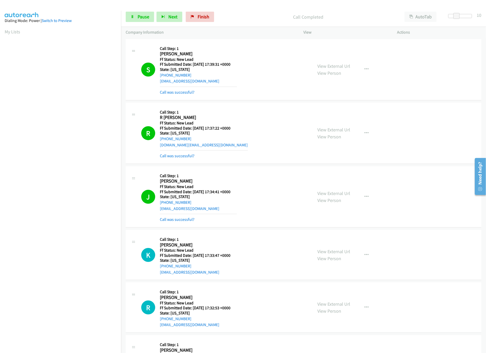
click at [321, 262] on div "View External Url View Person" at bounding box center [334, 255] width 33 height 14
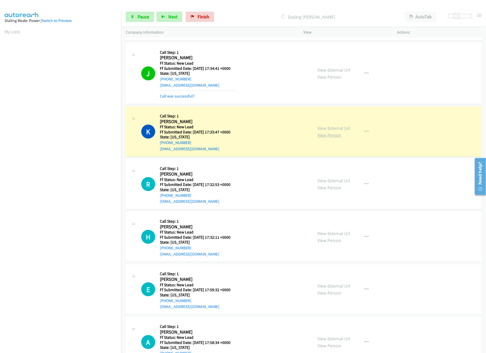
scroll to position [148, 0]
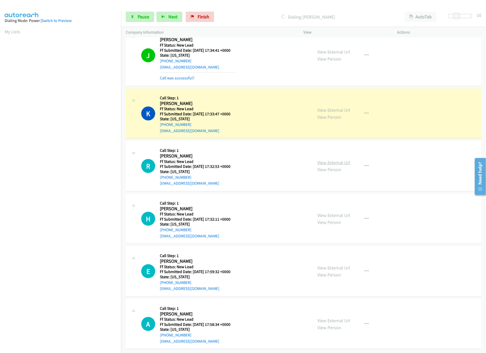
click at [342, 160] on link "View External Url" at bounding box center [334, 163] width 33 height 6
click at [339, 212] on link "View External Url" at bounding box center [334, 215] width 33 height 6
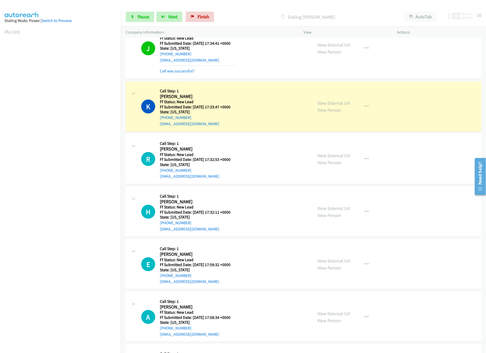
click at [218, 105] on h5 "Ff Submitted Date: 2025-09-17 17:33:47 +0000" at bounding box center [195, 106] width 71 height 5
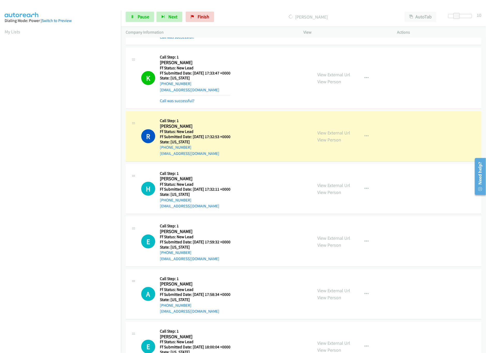
scroll to position [213, 0]
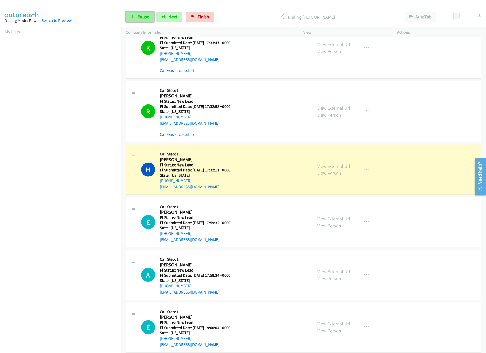
click at [148, 13] on link "Pause" at bounding box center [140, 17] width 28 height 10
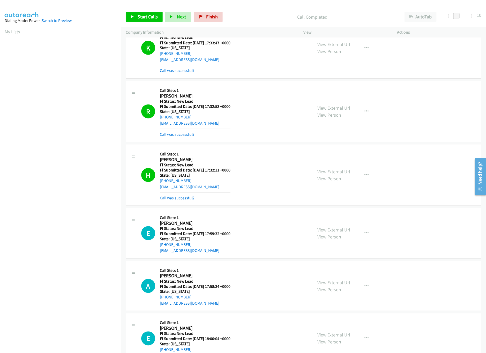
click at [174, 132] on mb0 "Call was successful?" at bounding box center [195, 133] width 71 height 9
click at [174, 134] on link "Call was successful?" at bounding box center [177, 134] width 35 height 5
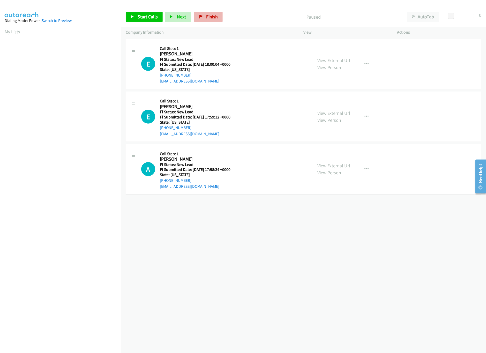
drag, startPoint x: 208, startPoint y: 9, endPoint x: 207, endPoint y: 12, distance: 3.3
click at [208, 9] on div "Start Calls Pause Next Finish Paused AutoTab AutoTab 0" at bounding box center [303, 17] width 365 height 20
click at [207, 16] on span "Finish" at bounding box center [212, 17] width 12 height 6
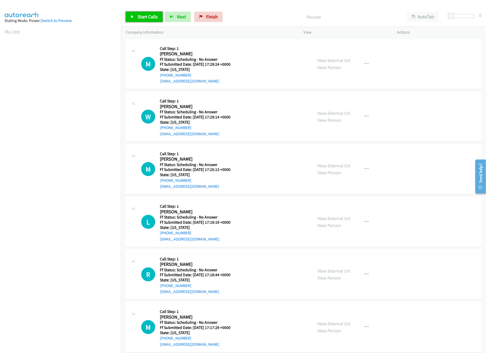
click at [138, 20] on link "Start Calls" at bounding box center [144, 17] width 37 height 10
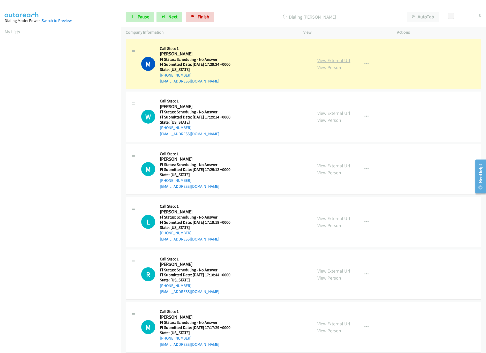
click at [334, 60] on link "View External Url" at bounding box center [334, 60] width 33 height 6
click at [142, 16] on span "Pause" at bounding box center [144, 17] width 12 height 6
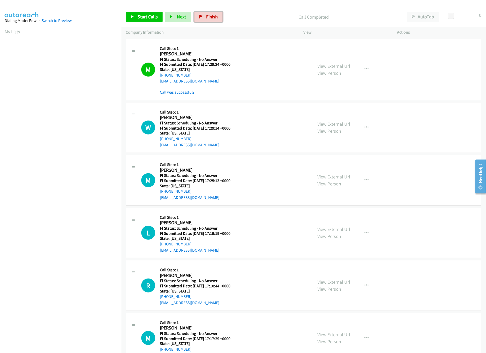
drag, startPoint x: 206, startPoint y: 18, endPoint x: 265, endPoint y: 28, distance: 59.8
click at [206, 18] on span "Finish" at bounding box center [212, 17] width 12 height 6
click at [210, 19] on span "Finish" at bounding box center [212, 17] width 12 height 6
click at [225, 17] on div "Call Completed" at bounding box center [313, 17] width 177 height 10
click at [215, 18] on span "Finish" at bounding box center [212, 17] width 12 height 6
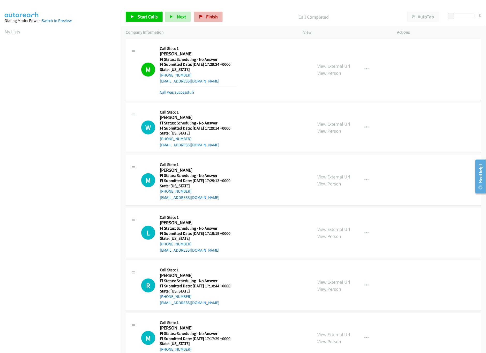
drag, startPoint x: 207, startPoint y: 25, endPoint x: 212, endPoint y: 21, distance: 5.9
click at [210, 24] on div "Start Calls Pause Next Finish Call Completed AutoTab AutoTab 0" at bounding box center [303, 17] width 365 height 20
click at [212, 21] on link "Finish" at bounding box center [208, 17] width 28 height 10
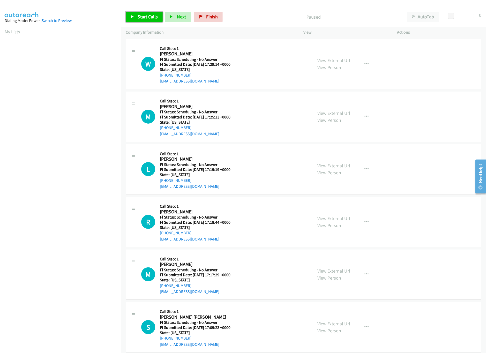
click at [141, 17] on span "Start Calls" at bounding box center [148, 17] width 20 height 6
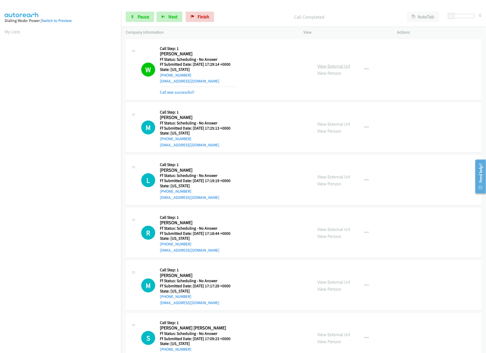
click at [328, 67] on link "View External Url" at bounding box center [334, 66] width 33 height 6
click at [344, 125] on link "View External Url" at bounding box center [334, 124] width 33 height 6
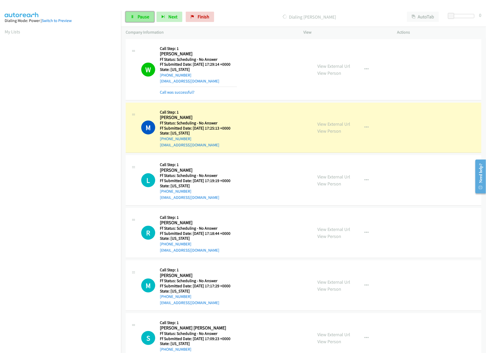
click at [148, 16] on span "Pause" at bounding box center [144, 17] width 12 height 6
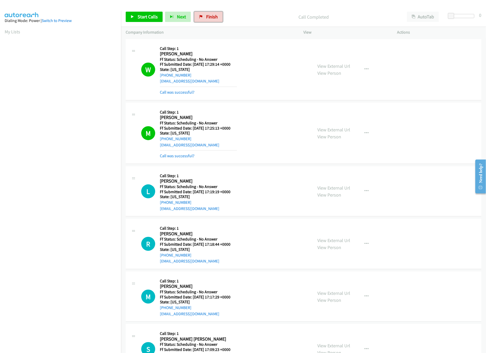
click at [209, 17] on span "Finish" at bounding box center [212, 17] width 12 height 6
